Goal: Transaction & Acquisition: Download file/media

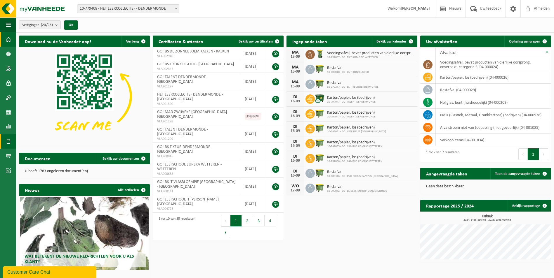
click at [9, 140] on span at bounding box center [8, 141] width 5 height 15
click at [45, 141] on span "Facturen" at bounding box center [41, 141] width 15 height 11
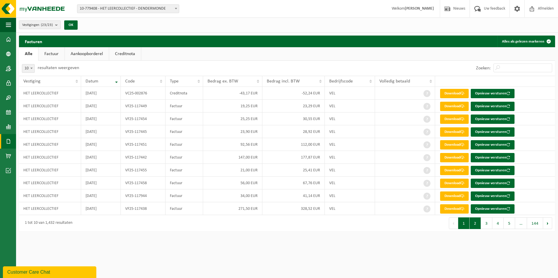
click at [471, 224] on button "2" at bounding box center [475, 224] width 11 height 12
click at [487, 223] on button "3" at bounding box center [486, 224] width 11 height 12
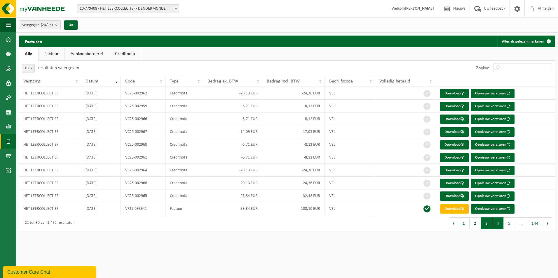
click at [501, 225] on button "4" at bounding box center [497, 224] width 11 height 12
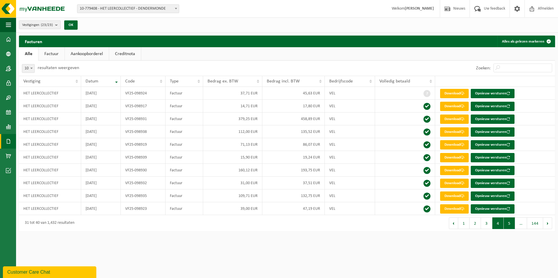
click at [509, 223] on button "5" at bounding box center [509, 224] width 11 height 12
click at [499, 223] on button "5" at bounding box center [497, 224] width 11 height 12
click at [485, 224] on button "4" at bounding box center [486, 224] width 11 height 12
click at [479, 225] on button "2" at bounding box center [475, 224] width 11 height 12
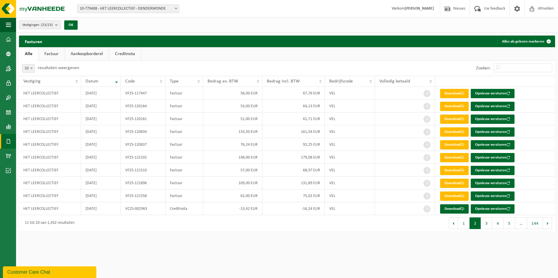
click at [481, 225] on button "2" at bounding box center [475, 224] width 11 height 12
click at [486, 225] on button "3" at bounding box center [486, 224] width 11 height 12
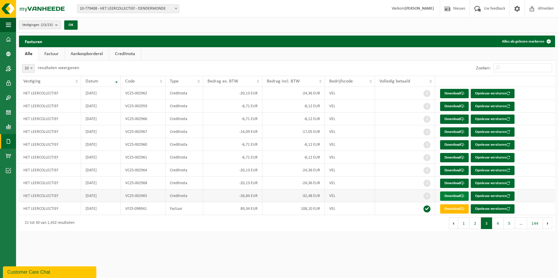
click at [459, 196] on link "Download" at bounding box center [454, 196] width 29 height 9
click at [458, 184] on link "Download" at bounding box center [454, 183] width 29 height 9
click at [457, 170] on link "Download" at bounding box center [454, 170] width 29 height 9
click at [456, 158] on link "Download" at bounding box center [454, 157] width 29 height 9
click at [456, 143] on link "Download" at bounding box center [454, 144] width 29 height 9
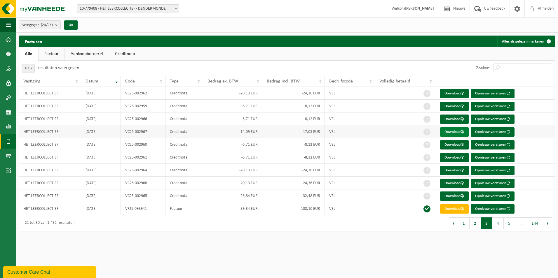
click at [455, 134] on link "Download" at bounding box center [454, 132] width 29 height 9
click at [455, 121] on link "Download" at bounding box center [454, 119] width 29 height 9
click at [541, 118] on td "Download Opnieuw versturen" at bounding box center [495, 119] width 120 height 13
click at [452, 118] on link "Download" at bounding box center [454, 119] width 29 height 9
click at [537, 161] on td "Download Opnieuw versturen" at bounding box center [495, 157] width 120 height 13
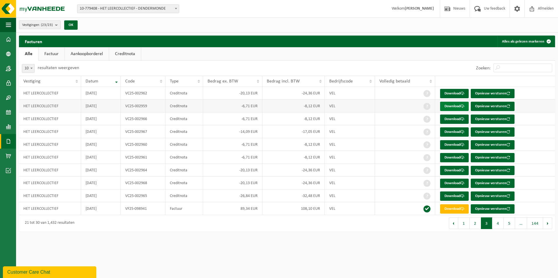
click at [457, 105] on link "Download" at bounding box center [454, 106] width 29 height 9
click at [527, 138] on td "Download Opnieuw versturen" at bounding box center [495, 131] width 120 height 13
click at [451, 92] on link "Download" at bounding box center [454, 93] width 29 height 9
click at [463, 224] on button "1" at bounding box center [463, 224] width 11 height 12
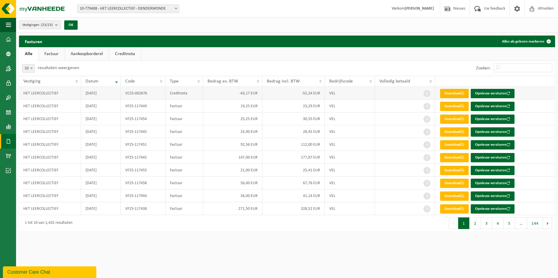
click at [449, 95] on link "Download" at bounding box center [454, 93] width 29 height 9
click at [309, 252] on html "Vestiging: 10-779408 - HET LEERCOLLECTIEF - DENDERMONDE 10-797063 - GO! ATHENEU…" at bounding box center [279, 139] width 558 height 278
click at [476, 224] on button "2" at bounding box center [475, 224] width 11 height 12
click at [484, 224] on button "3" at bounding box center [486, 224] width 11 height 12
click at [465, 224] on button "1" at bounding box center [463, 224] width 11 height 12
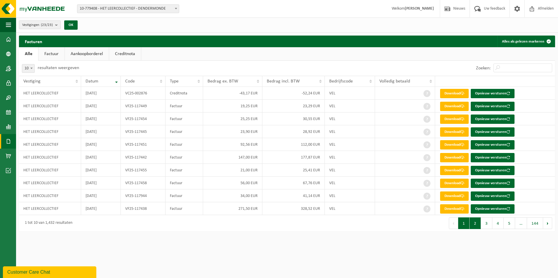
click at [476, 223] on button "2" at bounding box center [475, 224] width 11 height 12
click at [451, 208] on link "Download" at bounding box center [454, 209] width 29 height 9
click at [426, 228] on div "Eerste Vorige 1 2 3 4 5 … 144 Volgende Laatste" at bounding box center [421, 223] width 268 height 16
click at [484, 225] on button "3" at bounding box center [486, 224] width 11 height 12
click at [497, 223] on button "4" at bounding box center [497, 224] width 11 height 12
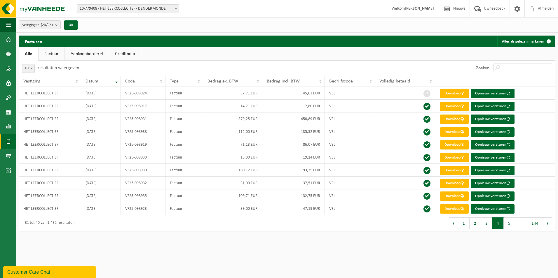
click at [510, 224] on button "5" at bounding box center [509, 224] width 11 height 12
click at [546, 225] on button "Volgende" at bounding box center [547, 224] width 9 height 12
click at [455, 226] on button "Vorige" at bounding box center [452, 224] width 9 height 12
click at [455, 226] on button "Vorige" at bounding box center [453, 224] width 9 height 12
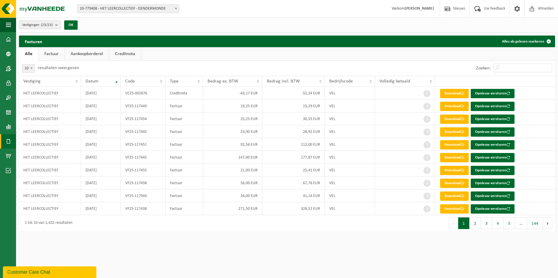
click at [455, 226] on button "Vorige" at bounding box center [453, 224] width 9 height 12
click at [476, 225] on button "2" at bounding box center [475, 224] width 11 height 12
click at [488, 226] on button "3" at bounding box center [486, 224] width 11 height 12
click at [498, 224] on button "4" at bounding box center [497, 224] width 11 height 12
